Goal: Task Accomplishment & Management: Manage account settings

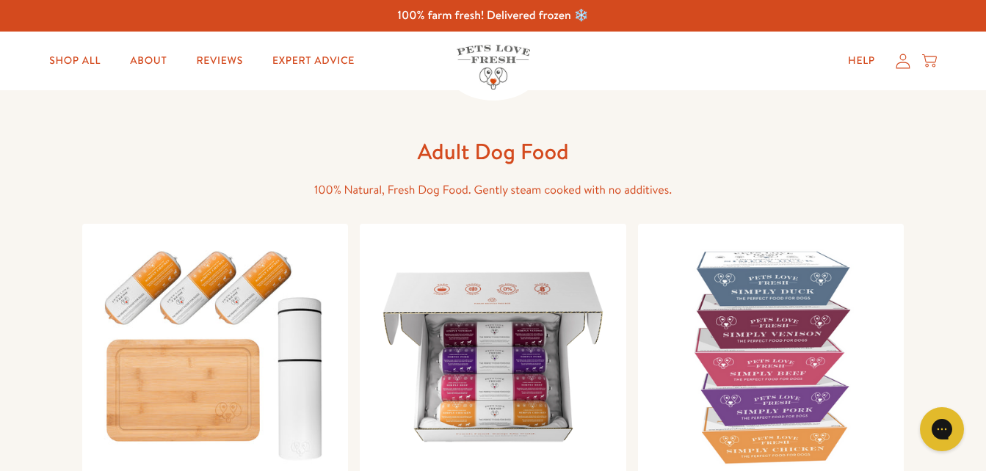
click at [902, 65] on icon at bounding box center [903, 61] width 15 height 15
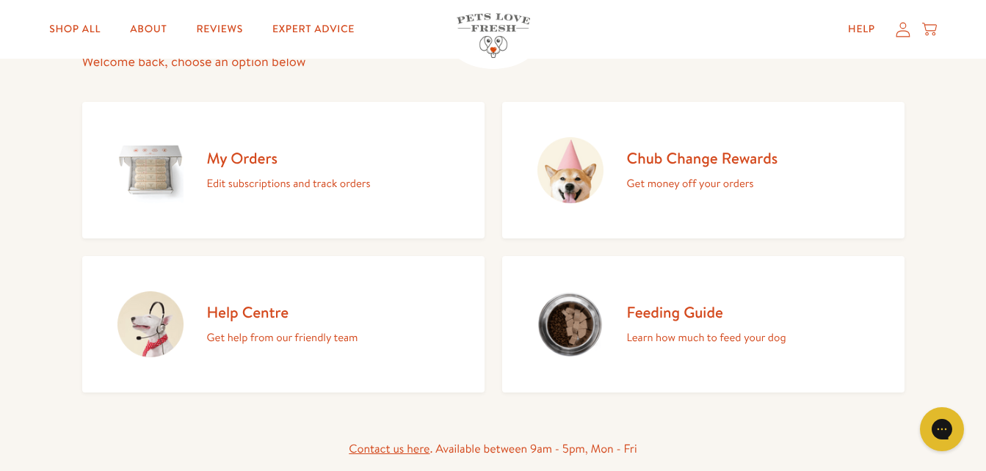
scroll to position [147, 0]
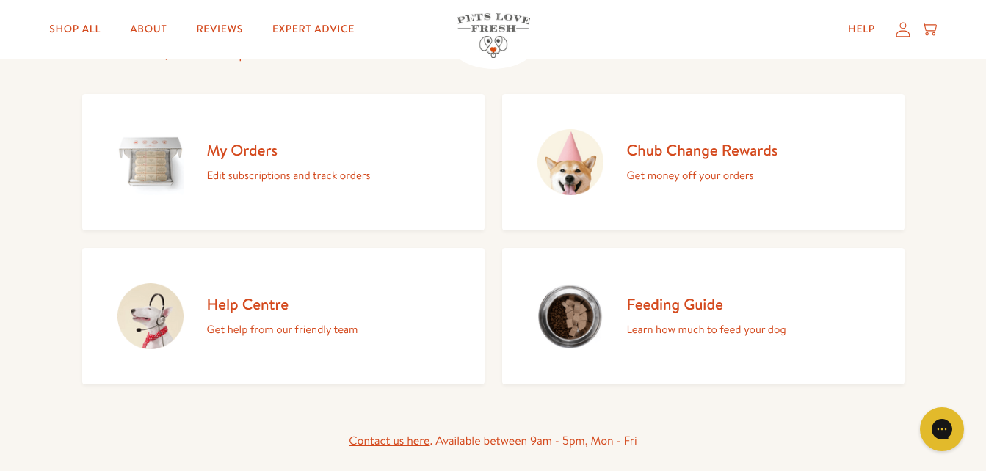
click at [155, 175] on img at bounding box center [150, 162] width 66 height 66
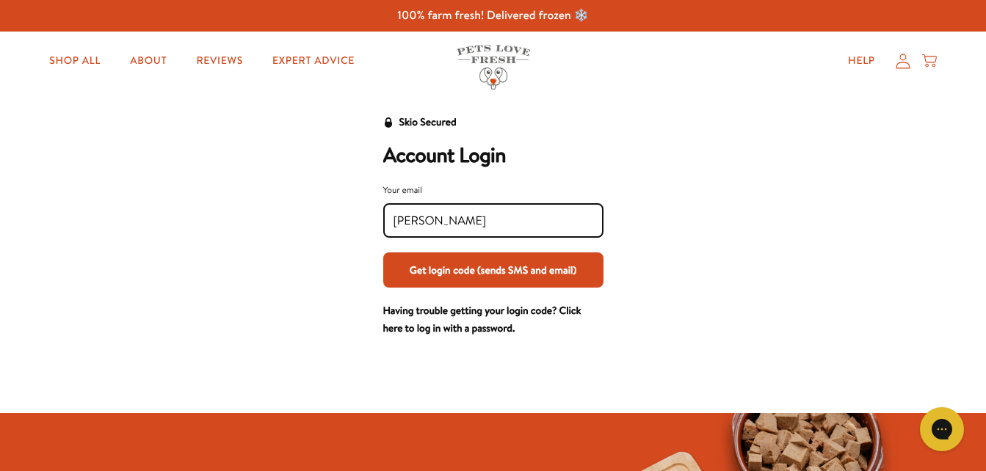
type input "karen.worrall@tgh.nhs.uk"
click at [495, 270] on button "Get login code (sends SMS and email)" at bounding box center [493, 270] width 220 height 35
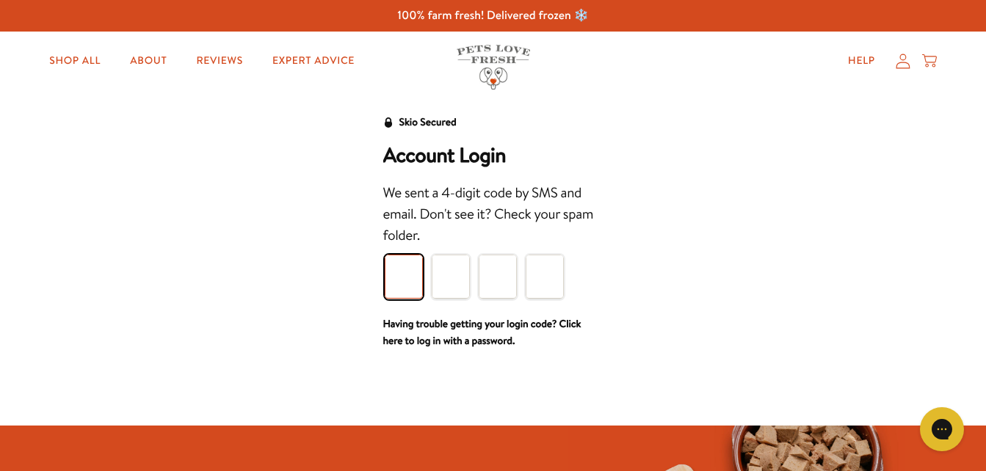
type input "1"
type input "2"
type input "1"
type input "6"
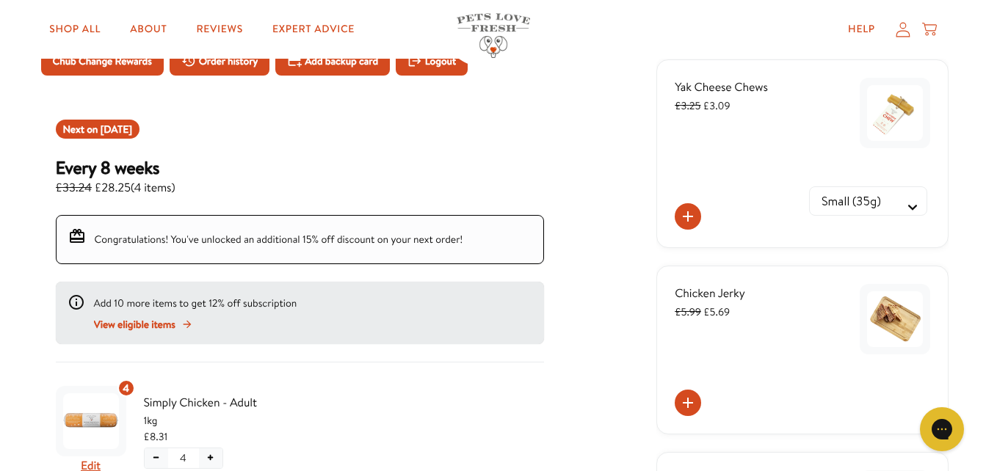
scroll to position [73, 0]
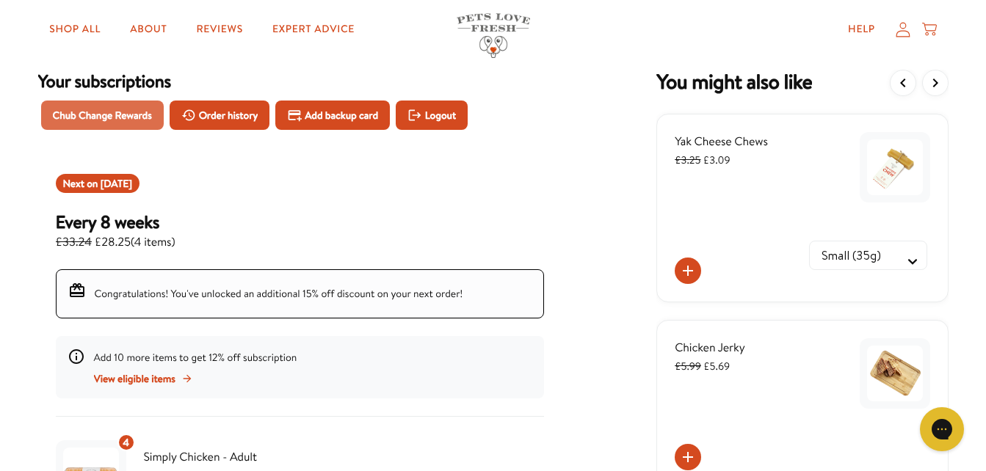
click at [79, 115] on span "Chub Change Rewards" at bounding box center [102, 115] width 99 height 16
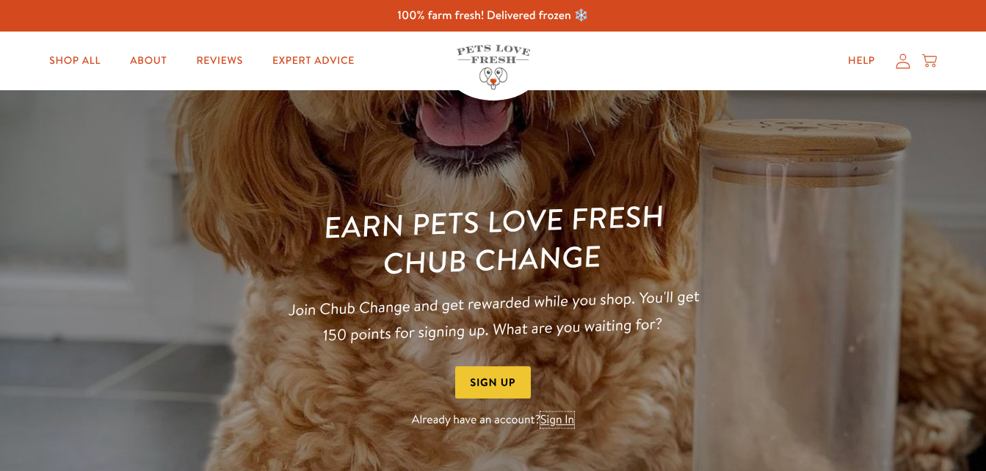
drag, startPoint x: 563, startPoint y: 423, endPoint x: 589, endPoint y: 344, distance: 83.6
click at [563, 422] on link "Sign In" at bounding box center [557, 421] width 34 height 16
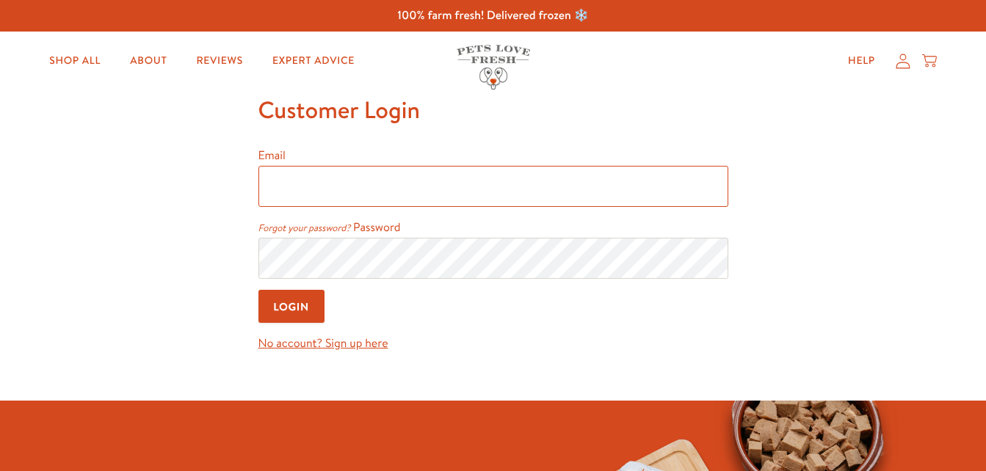
type input "[PERSON_NAME][EMAIL_ADDRESS][PERSON_NAME][DOMAIN_NAME]"
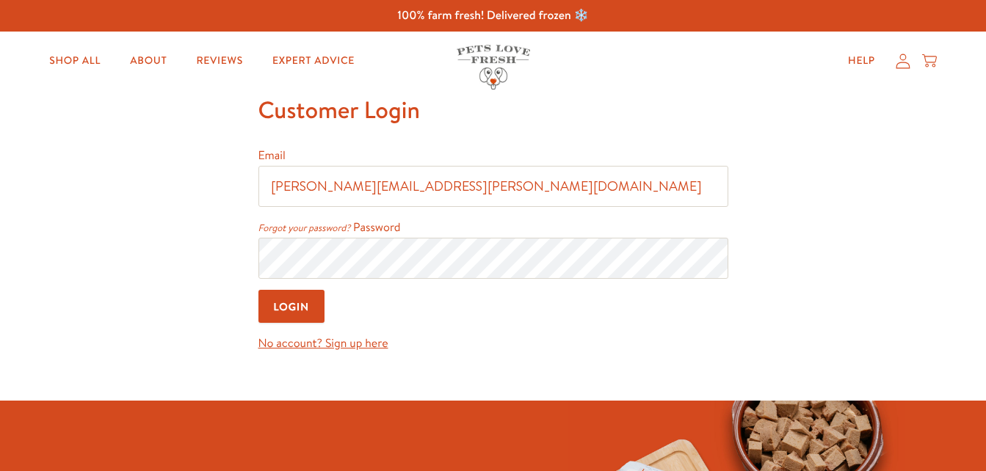
drag, startPoint x: 294, startPoint y: 303, endPoint x: 526, endPoint y: 304, distance: 231.2
click at [294, 303] on input "Login" at bounding box center [291, 306] width 67 height 33
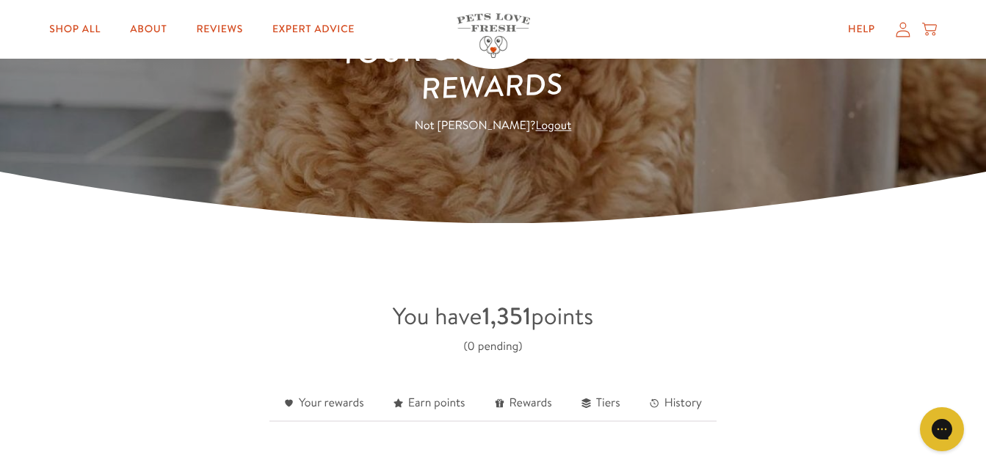
scroll to position [220, 0]
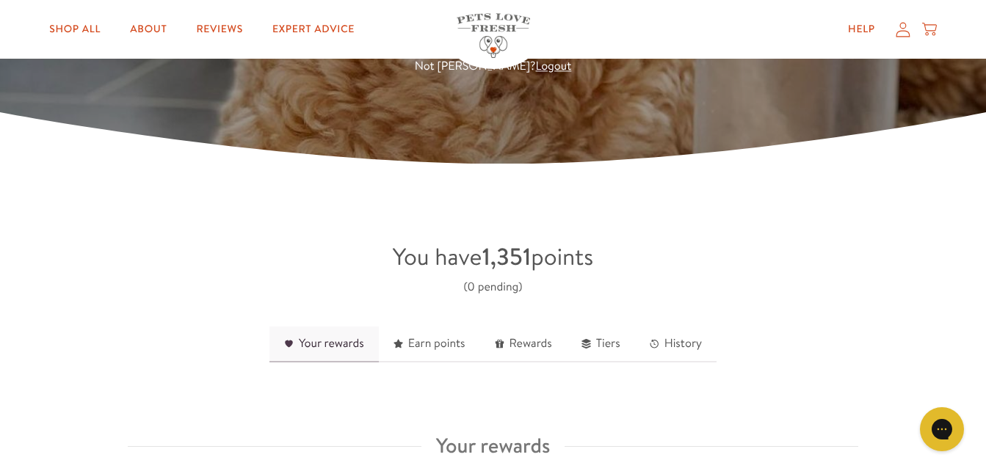
click at [346, 341] on link "Your rewards" at bounding box center [323, 345] width 109 height 36
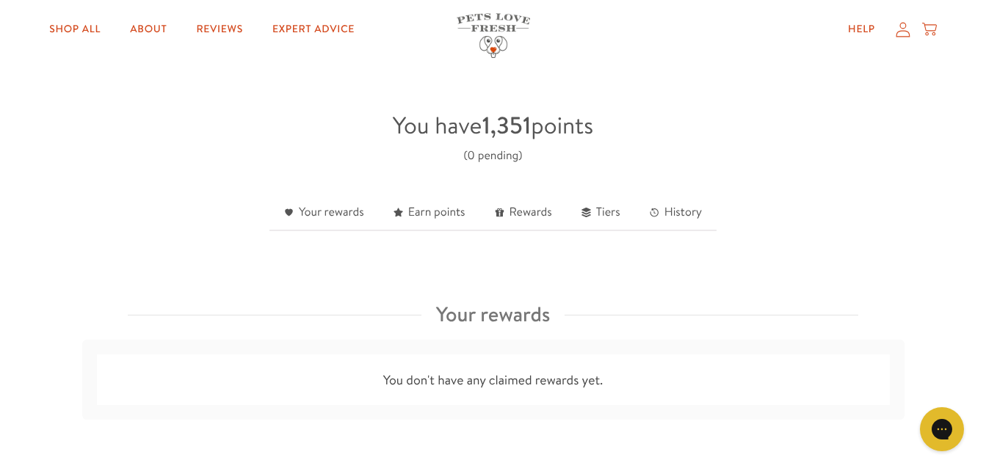
scroll to position [341, 0]
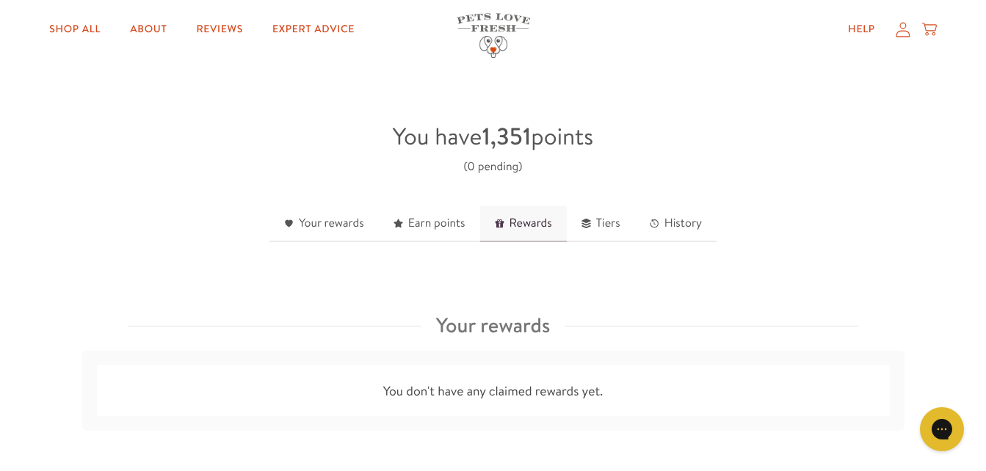
click at [537, 223] on link "Rewards" at bounding box center [523, 224] width 87 height 36
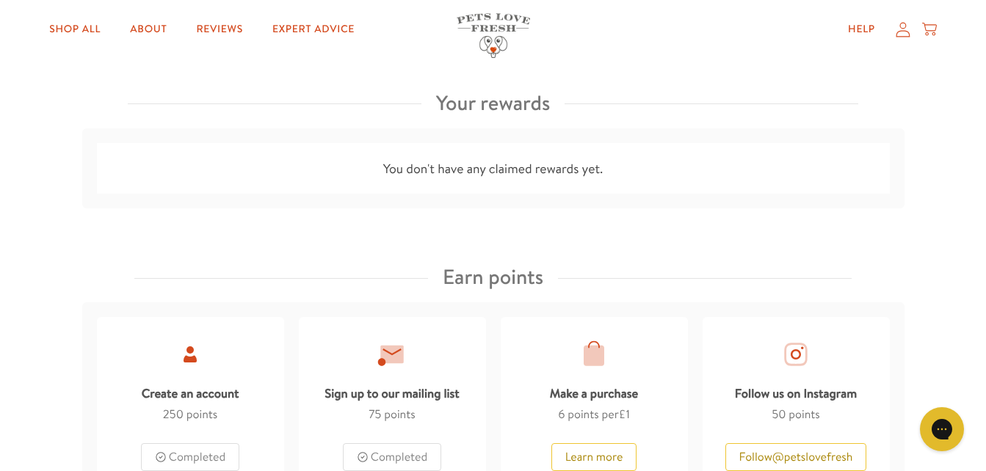
scroll to position [343, 0]
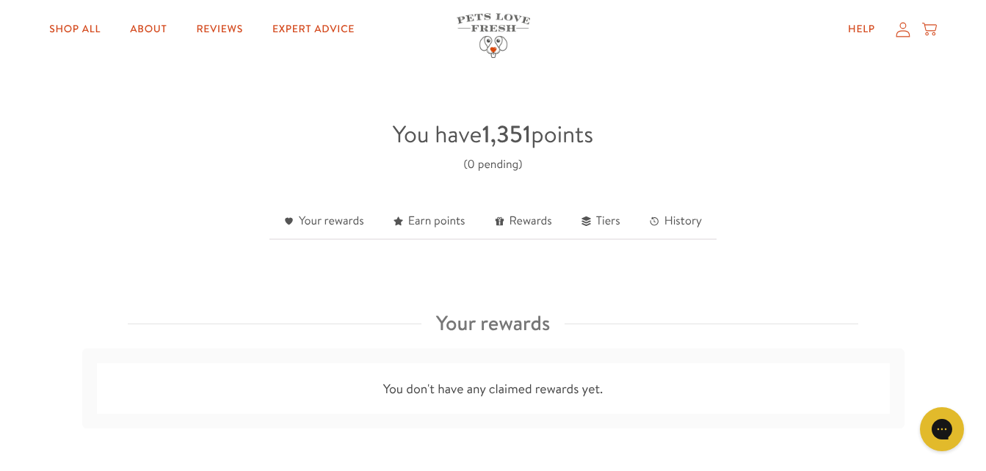
click at [892, 32] on div "Help My account Cart" at bounding box center [887, 29] width 109 height 29
click at [904, 32] on icon at bounding box center [903, 28] width 15 height 15
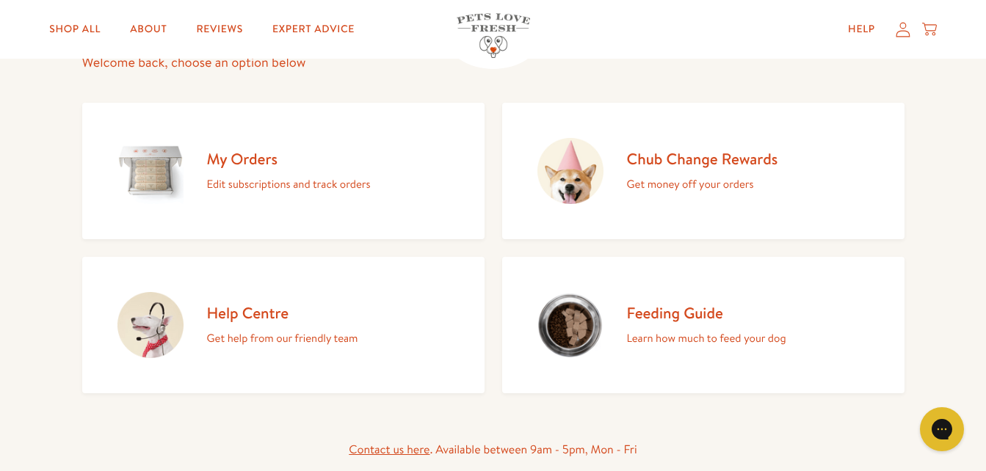
scroll to position [147, 0]
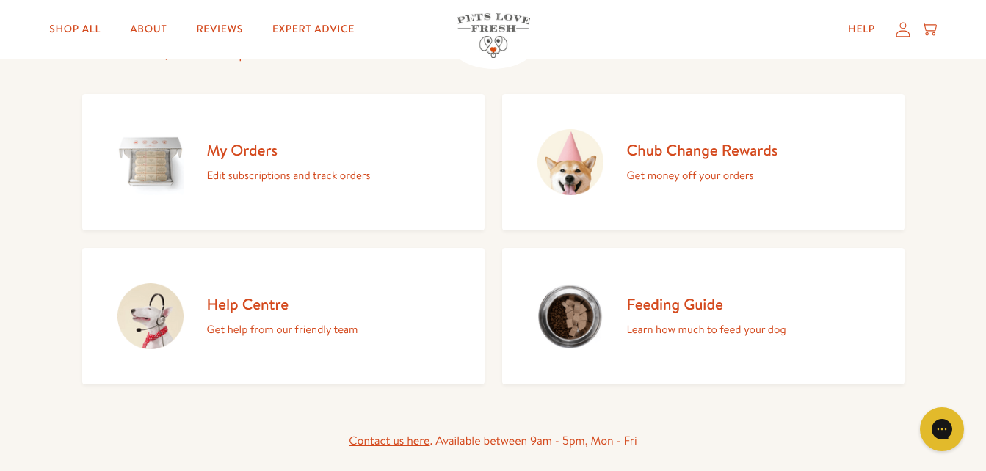
click at [222, 175] on p "Edit subscriptions and track orders" at bounding box center [289, 175] width 164 height 19
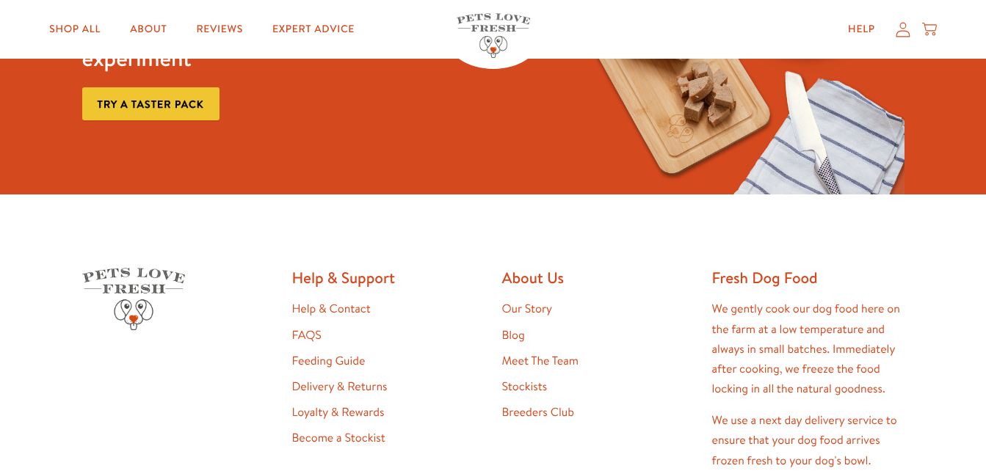
scroll to position [149, 0]
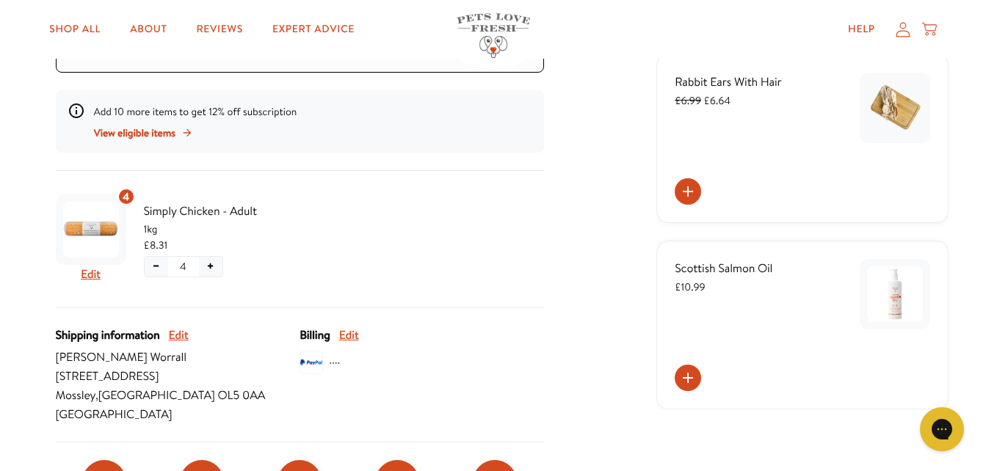
scroll to position [294, 0]
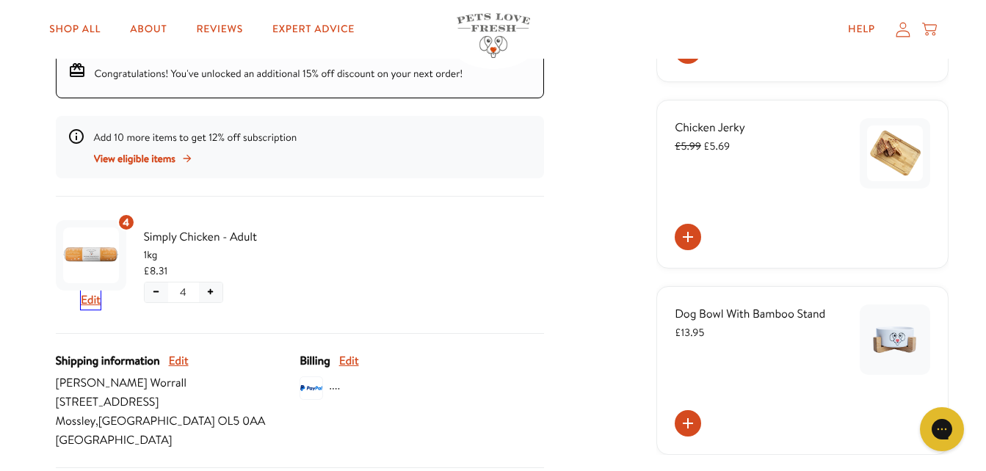
click at [98, 299] on button "Edit" at bounding box center [91, 300] width 20 height 19
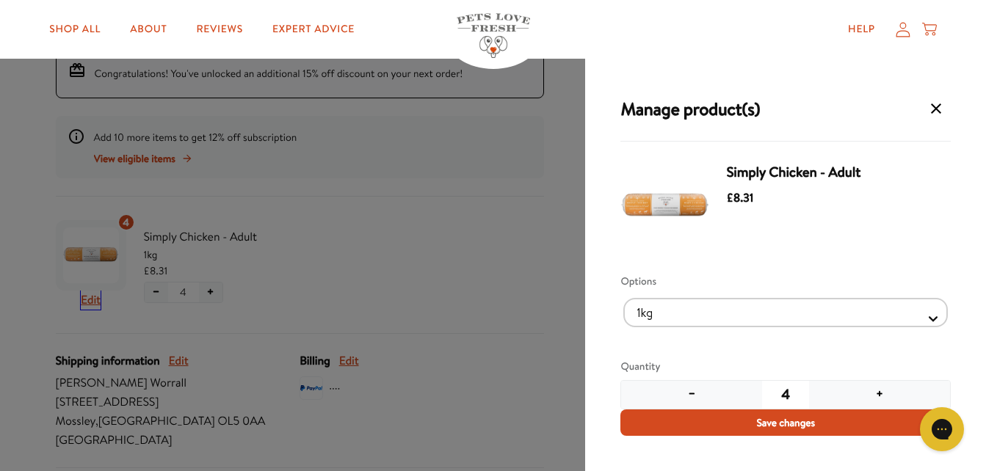
scroll to position [0, 0]
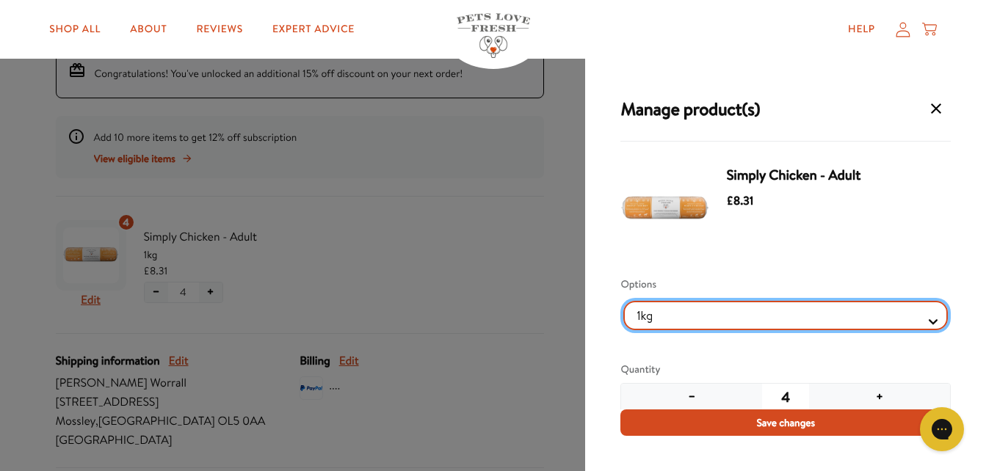
click at [920, 322] on Selector "1kg 600g" at bounding box center [785, 315] width 324 height 29
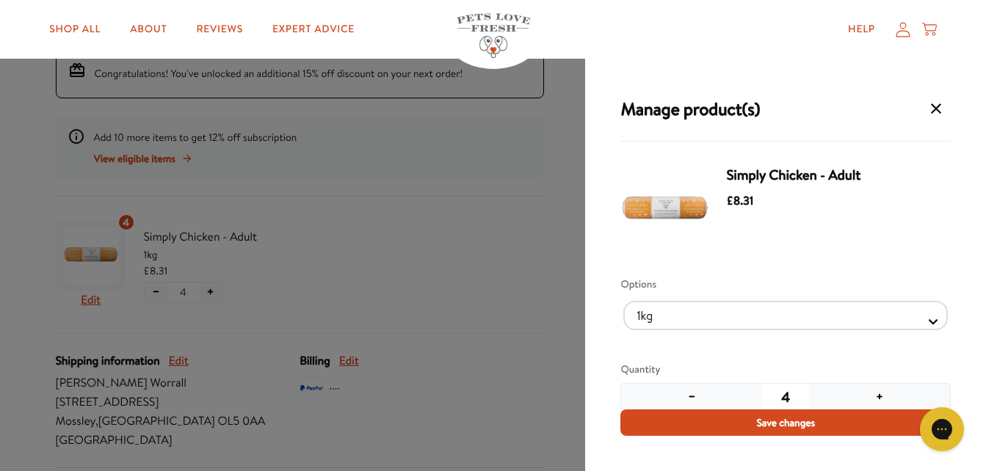
click at [940, 112] on icon "Manage products for subscription" at bounding box center [936, 108] width 10 height 10
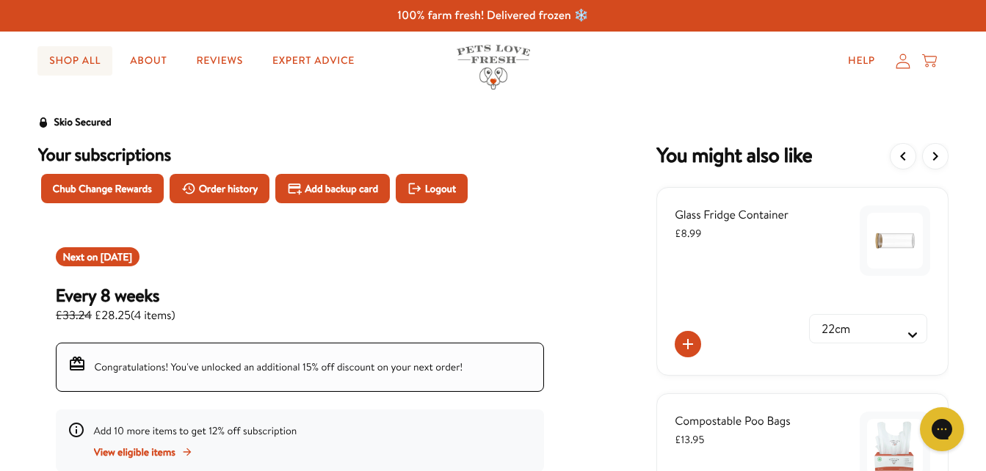
click at [81, 66] on link "Shop All" at bounding box center [74, 60] width 75 height 29
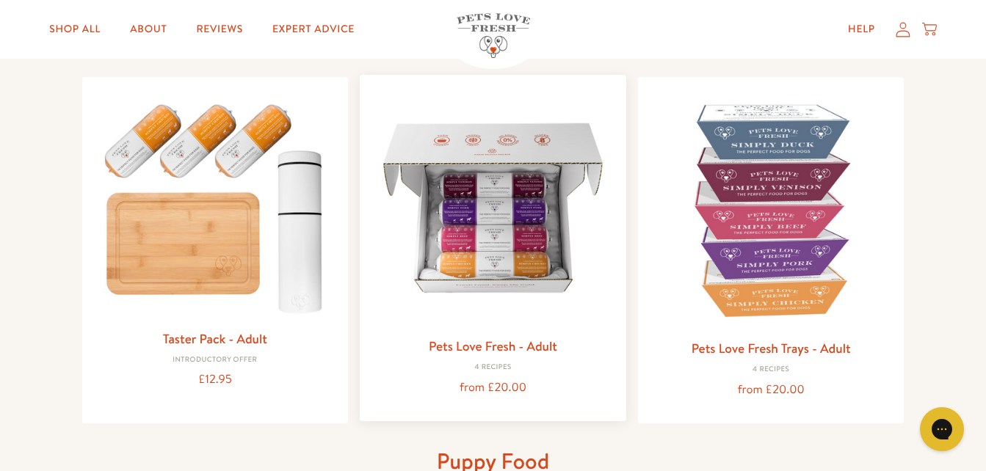
click at [505, 240] on img at bounding box center [492, 208] width 243 height 243
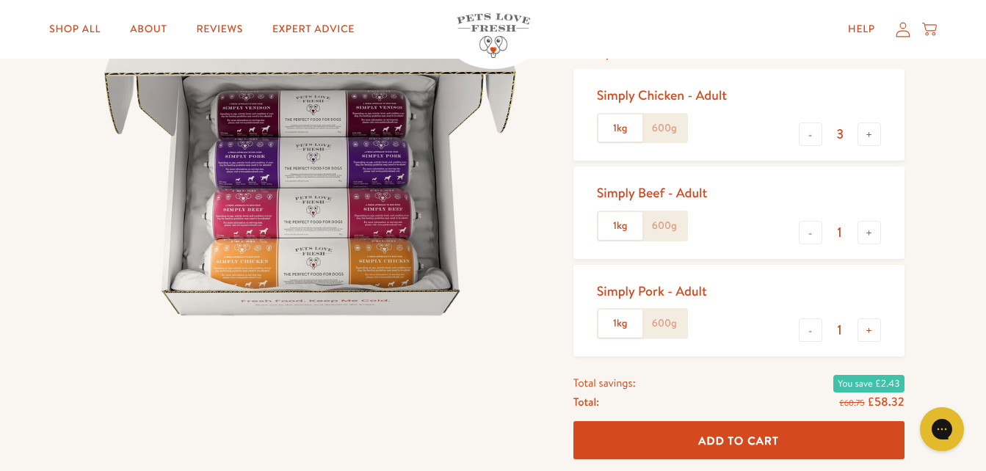
scroll to position [220, 0]
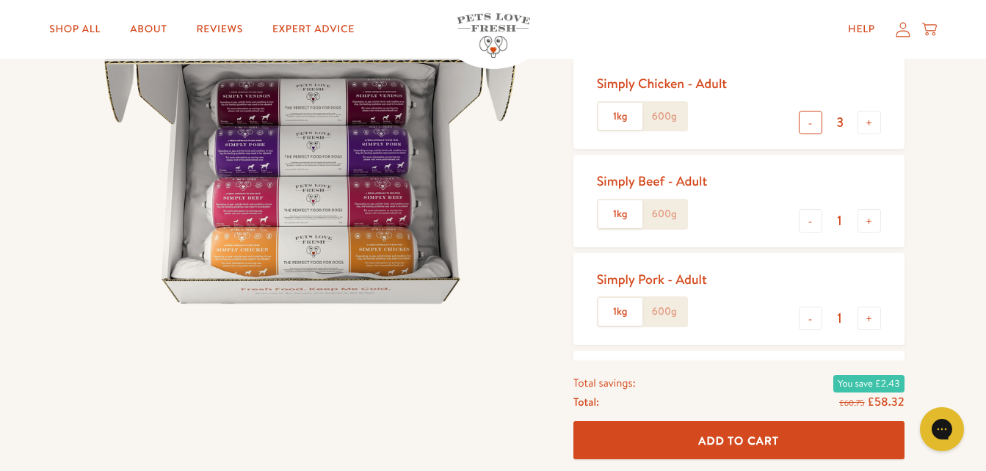
click at [810, 125] on button "-" at bounding box center [810, 122] width 23 height 23
type input "1"
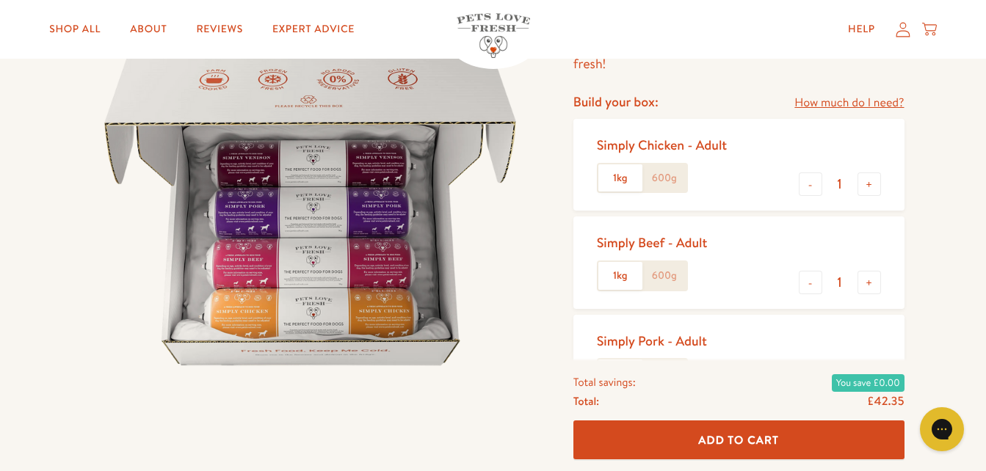
scroll to position [147, 0]
